Goal: Go to known website: Go to known website

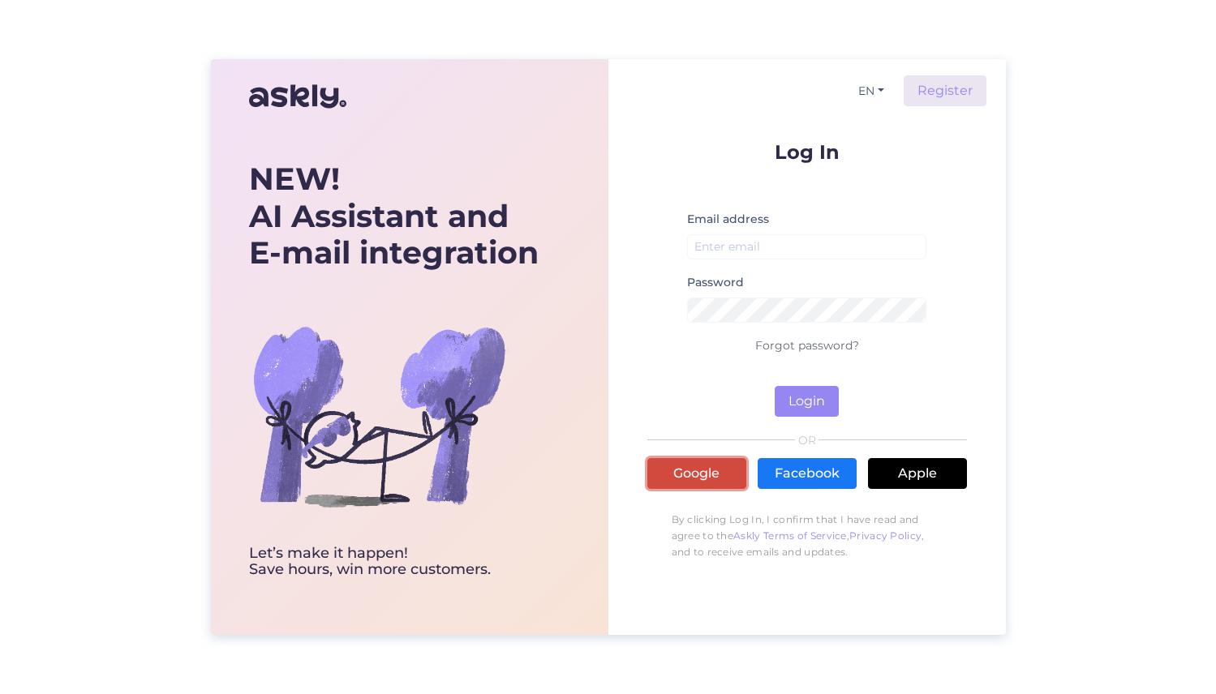
click at [713, 479] on link "Google" at bounding box center [696, 473] width 99 height 31
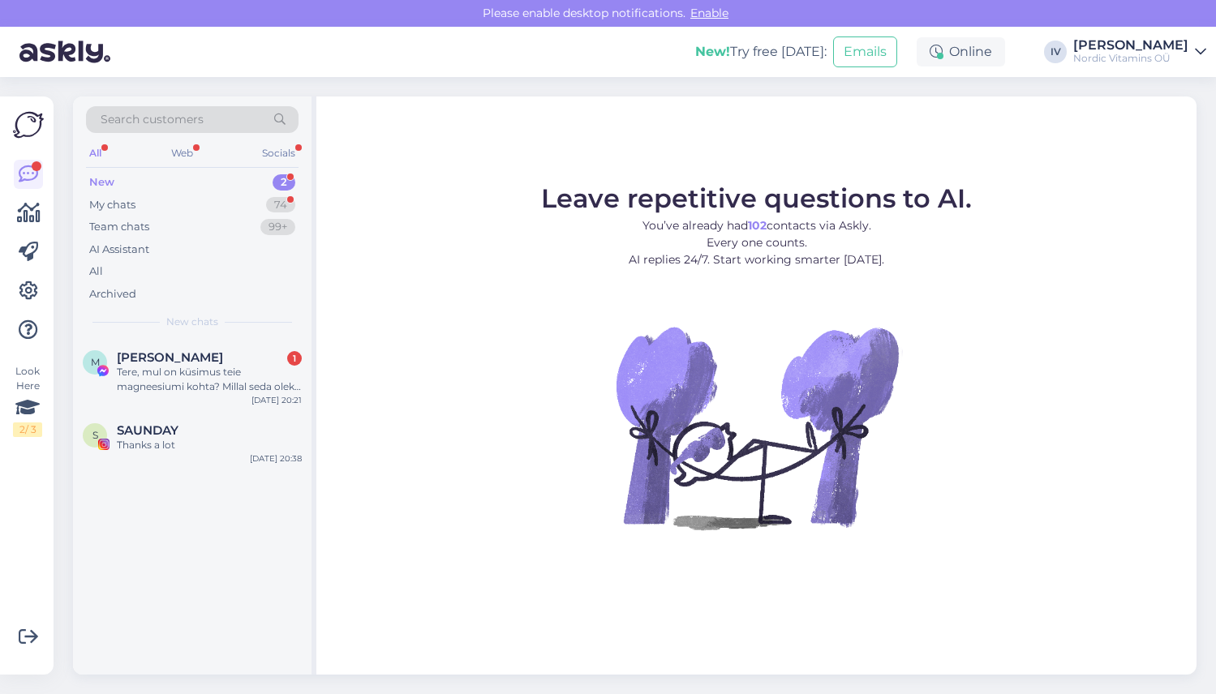
click at [97, 152] on div "All" at bounding box center [95, 153] width 19 height 21
click at [193, 428] on div "SAUNDAY" at bounding box center [209, 430] width 185 height 15
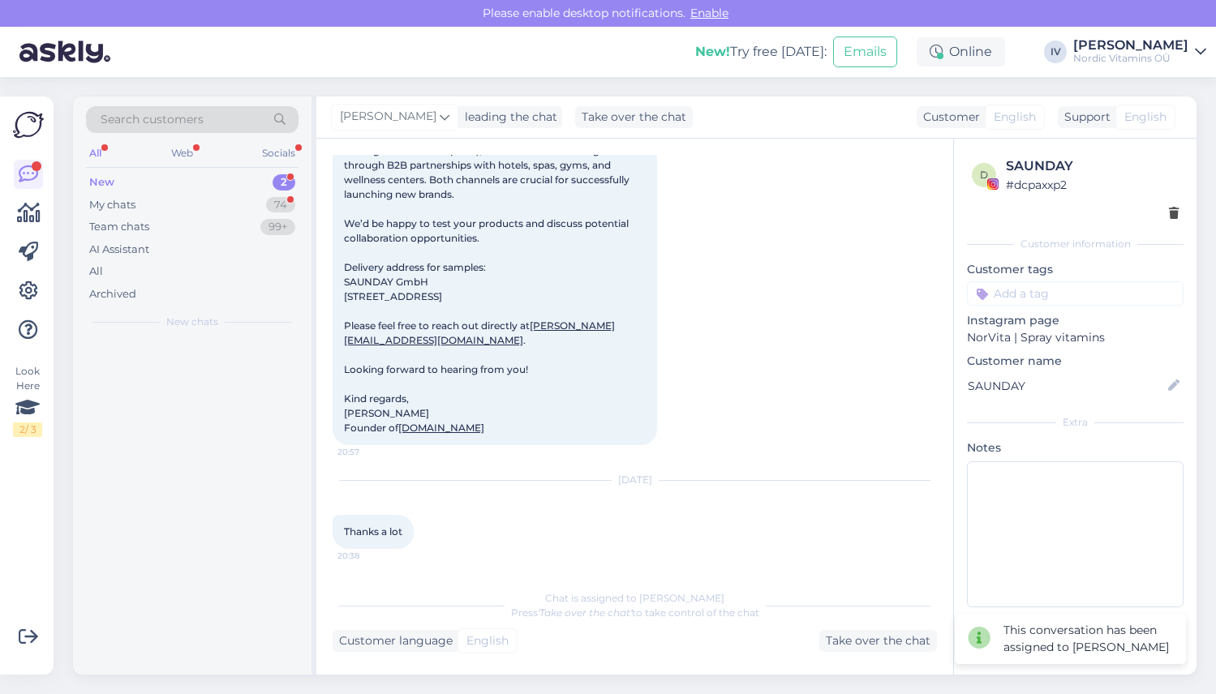
scroll to position [355, 0]
